Goal: Information Seeking & Learning: Learn about a topic

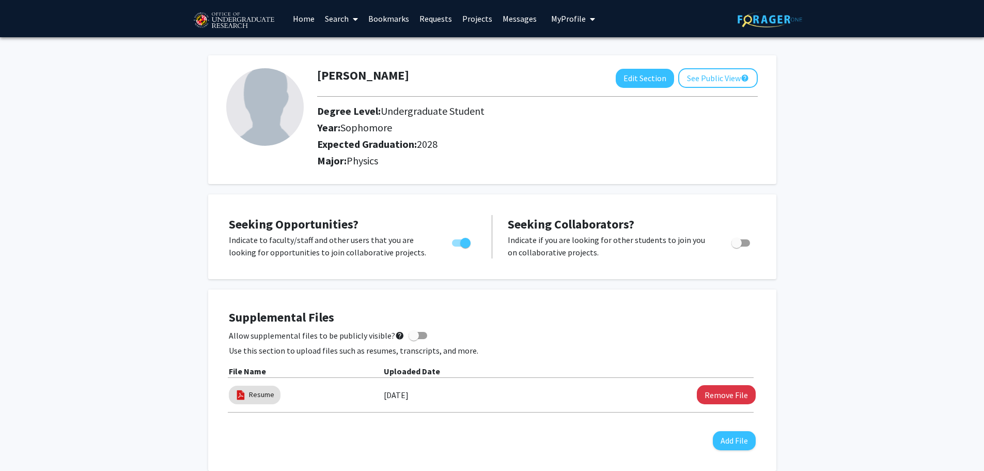
click at [309, 18] on link "Home" at bounding box center [304, 19] width 32 height 36
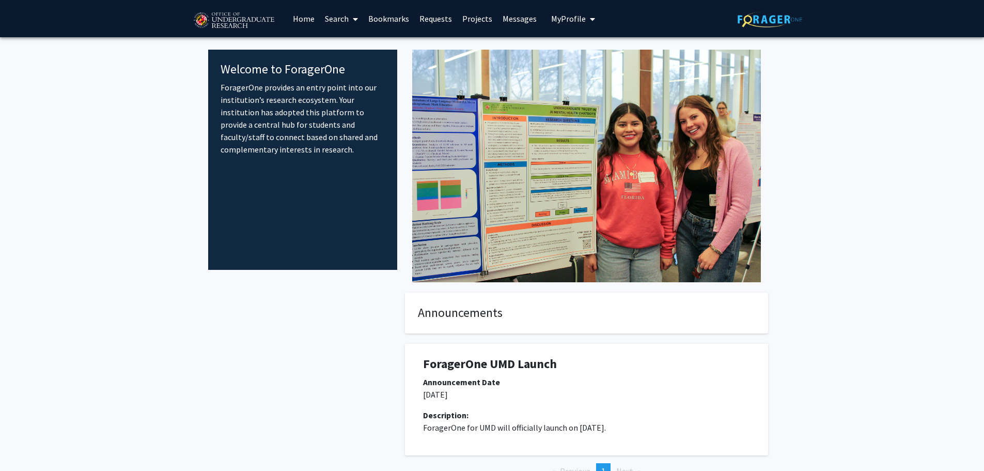
click at [359, 20] on link "Search" at bounding box center [341, 19] width 43 height 36
click at [363, 42] on span "Faculty/Staff" at bounding box center [358, 47] width 76 height 21
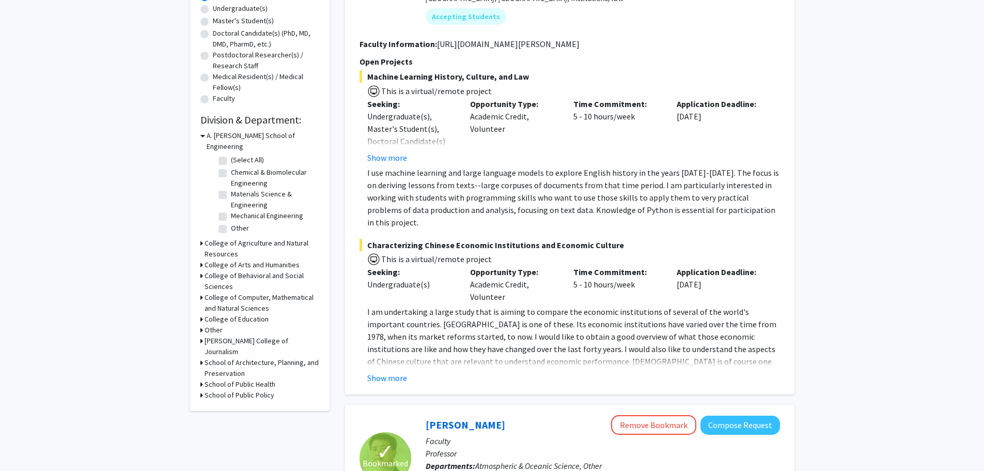
scroll to position [207, 0]
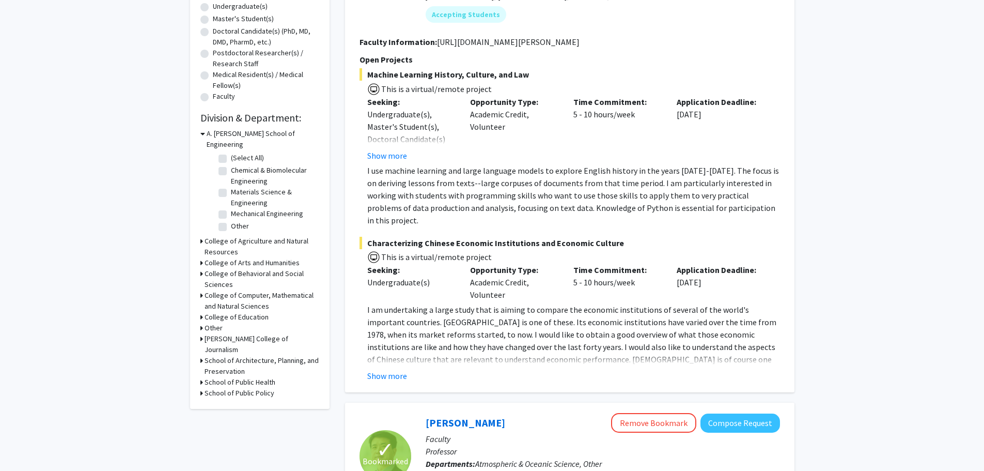
click at [231, 152] on label "(Select All)" at bounding box center [247, 157] width 33 height 11
click at [231, 152] on input "(Select All)" at bounding box center [234, 155] width 7 height 7
checkbox input "true"
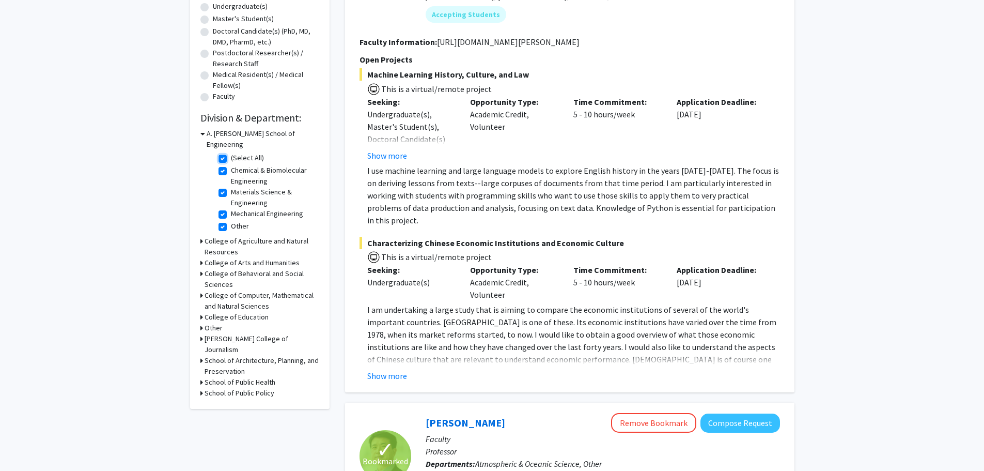
checkbox input "true"
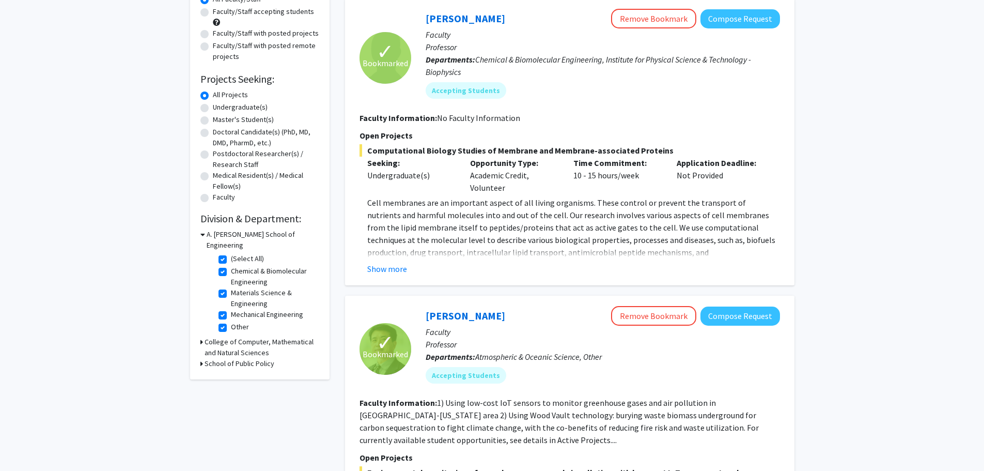
scroll to position [155, 0]
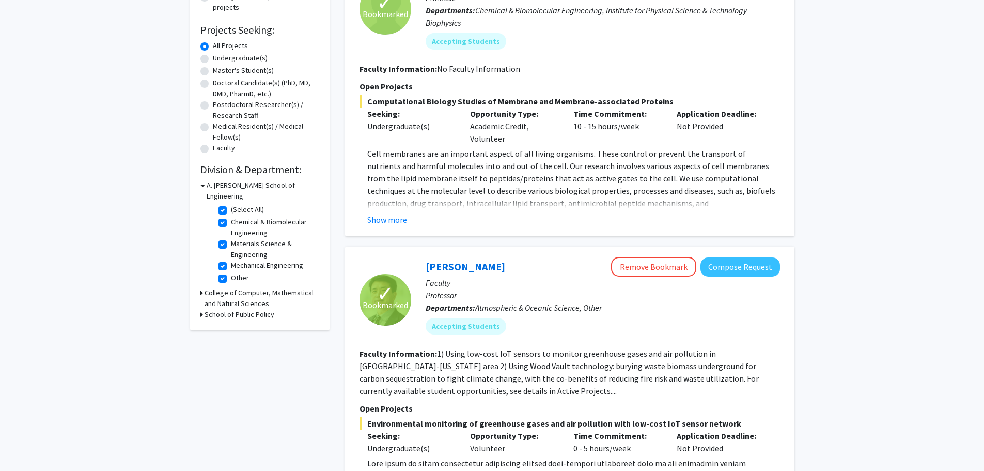
click at [227, 287] on h3 "College of Computer, Mathematical and Natural Sciences" at bounding box center [262, 298] width 115 height 22
click at [231, 312] on label "(Select All)" at bounding box center [247, 317] width 33 height 11
click at [231, 312] on input "(Select All)" at bounding box center [234, 315] width 7 height 7
checkbox input "true"
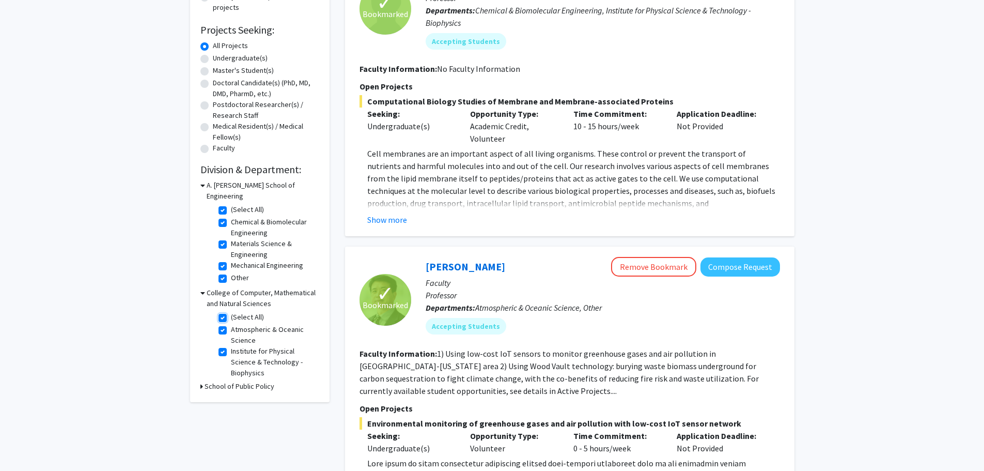
checkbox input "true"
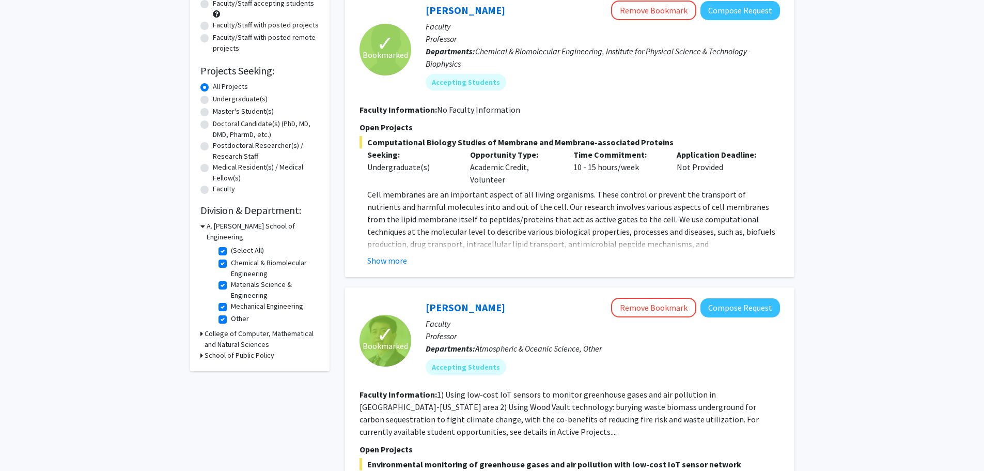
scroll to position [155, 0]
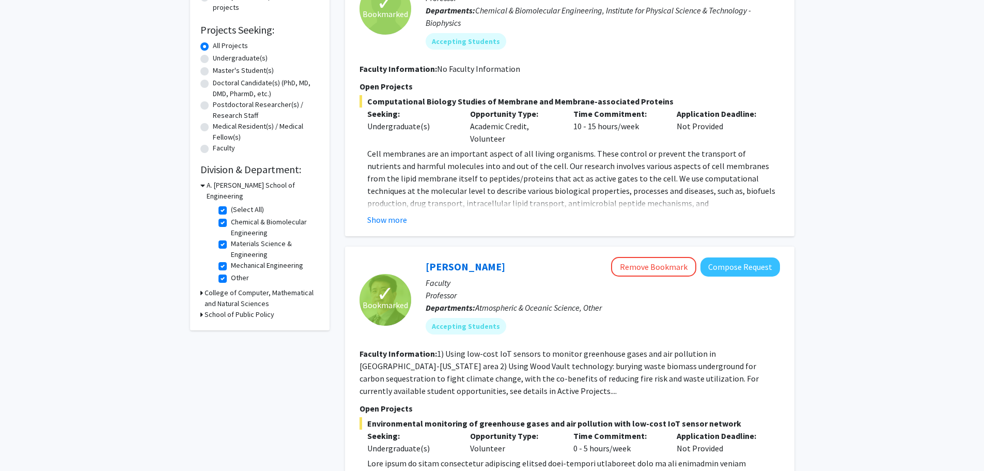
click at [222, 309] on h3 "School of Public Policy" at bounding box center [240, 314] width 70 height 11
click at [222, 309] on h3 "School of Public Policy" at bounding box center [242, 314] width 70 height 11
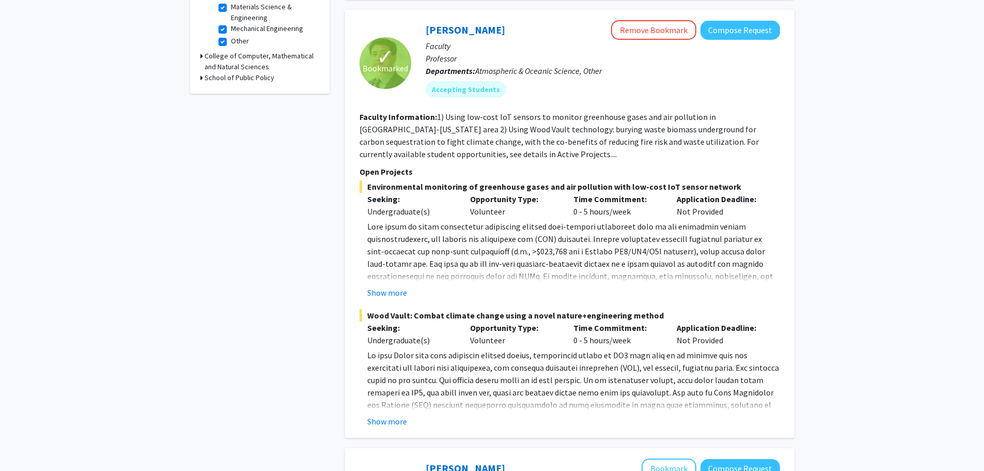
scroll to position [413, 0]
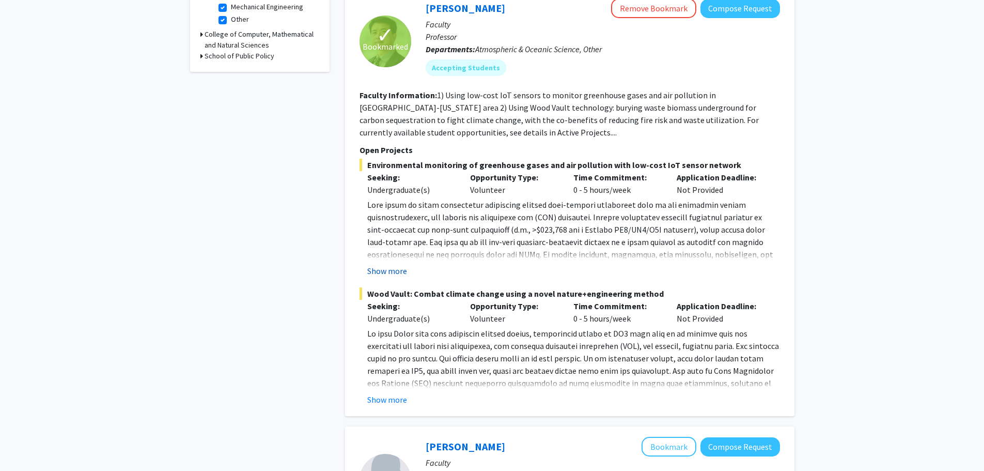
click at [393, 270] on button "Show more" at bounding box center [387, 270] width 40 height 12
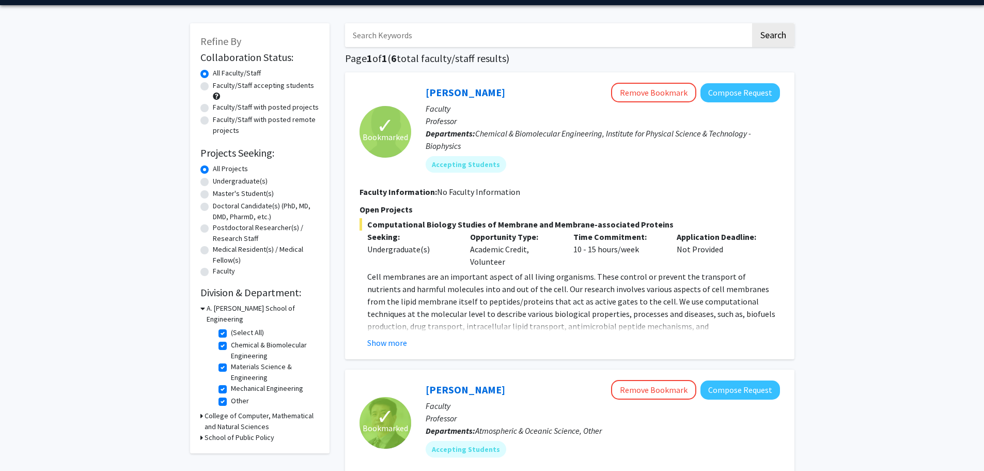
scroll to position [0, 0]
